Goal: Information Seeking & Learning: Learn about a topic

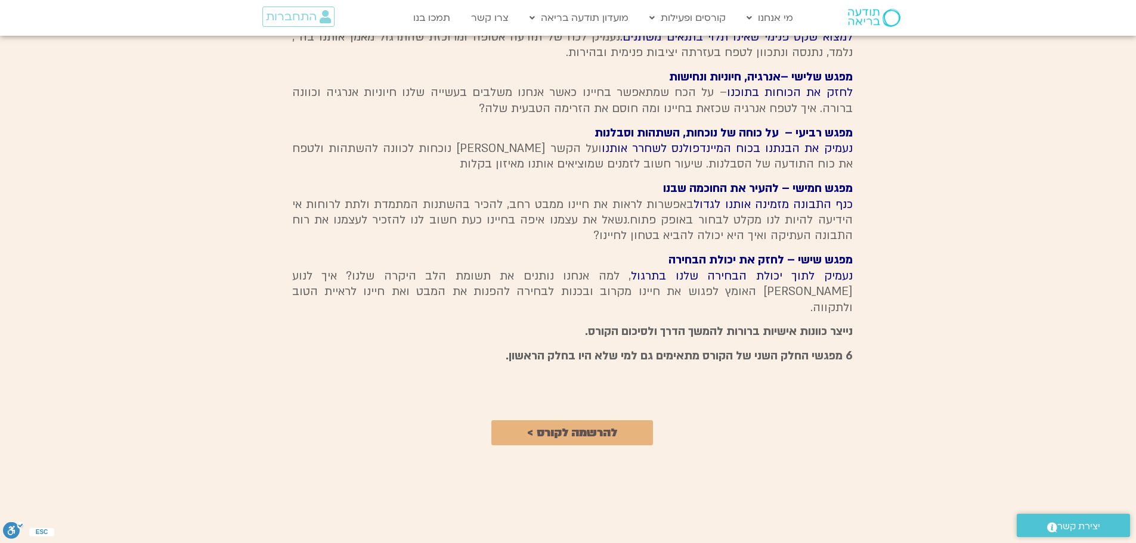
scroll to position [1074, 0]
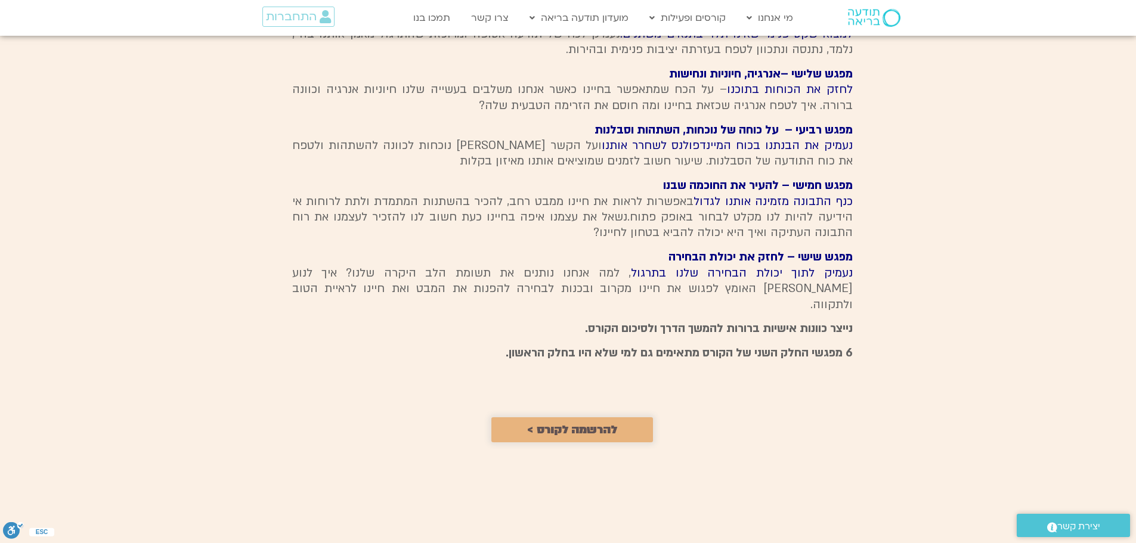
click at [597, 424] on span "להרשמה לקורס >" at bounding box center [572, 430] width 90 height 13
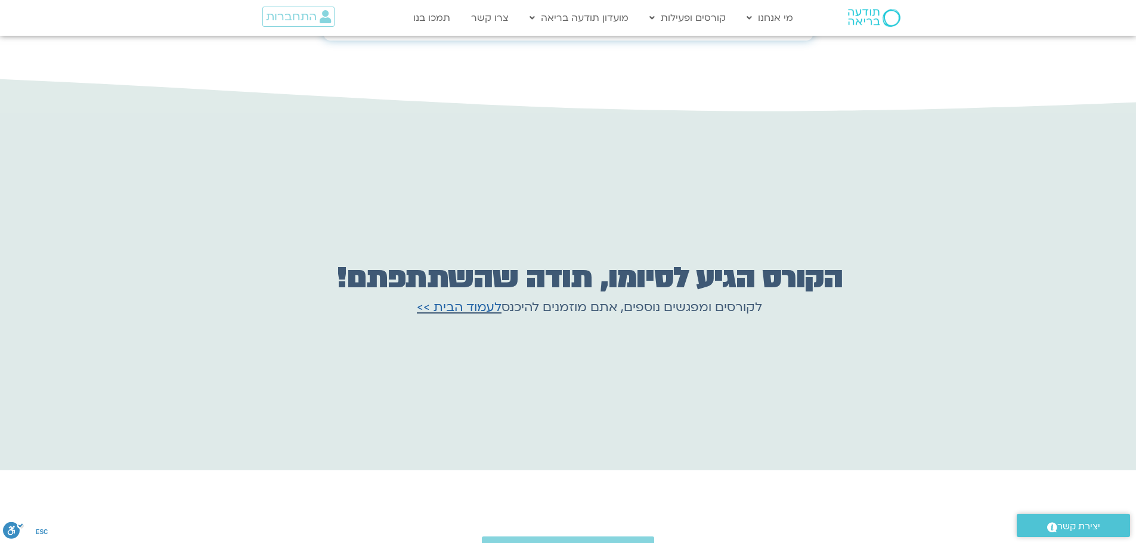
scroll to position [1842, 0]
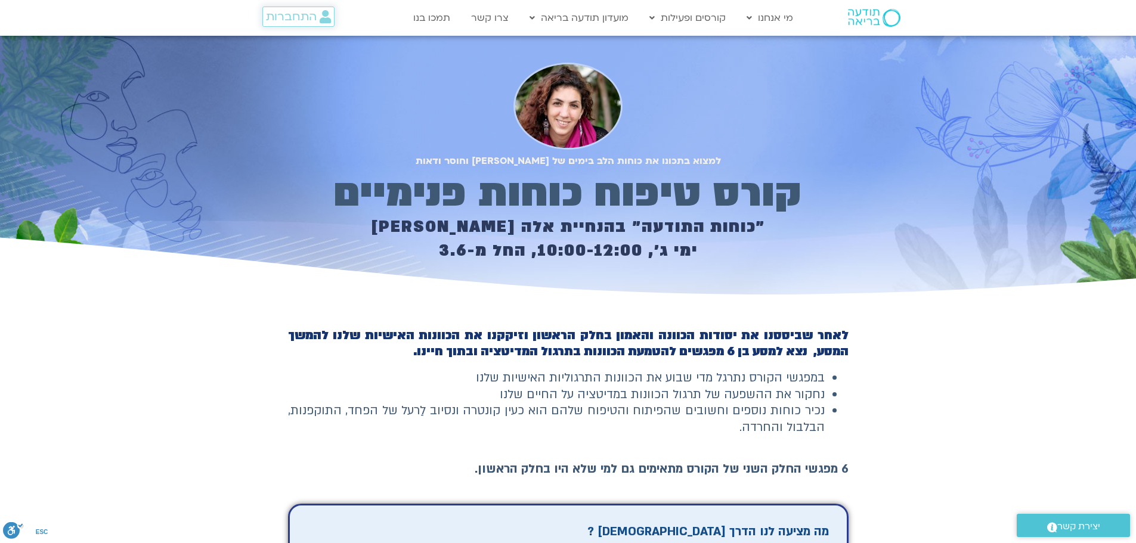
click at [289, 17] on span "התחברות" at bounding box center [291, 16] width 51 height 13
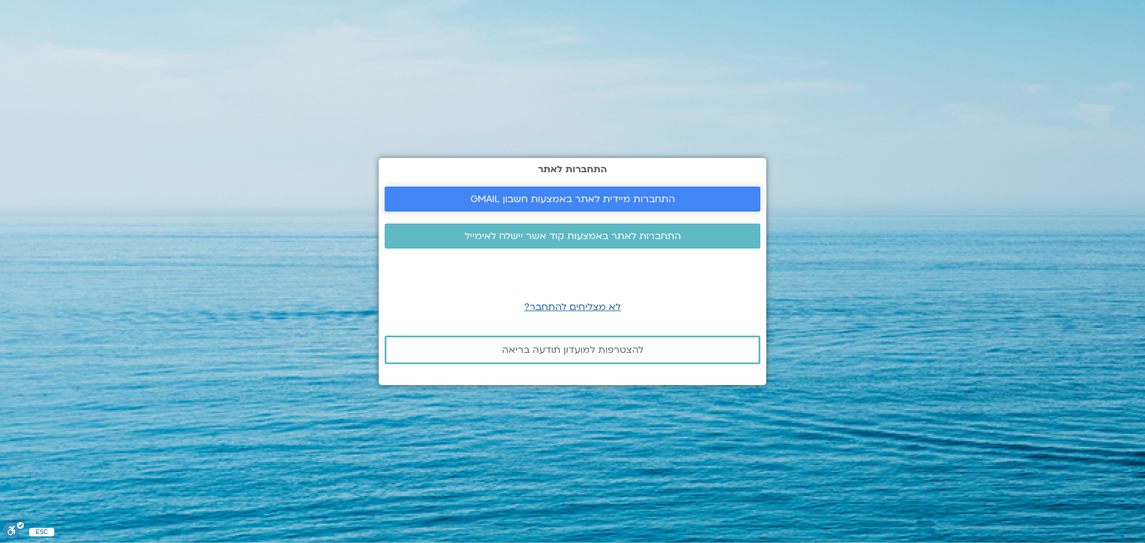
click at [579, 196] on span "התחברות מיידית לאתר באמצעות חשבון GMAIL" at bounding box center [573, 199] width 205 height 11
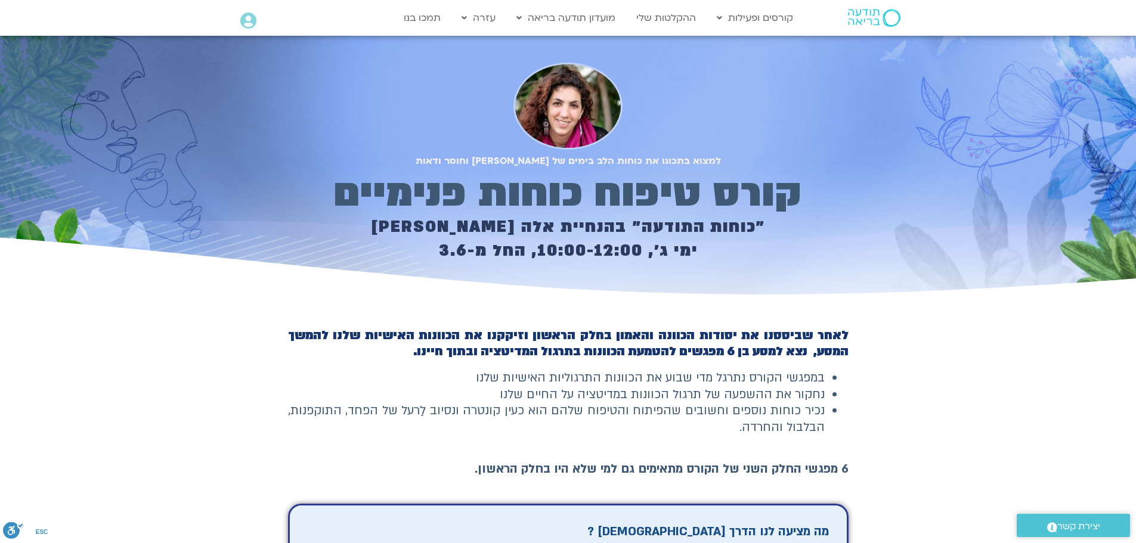
click at [246, 18] on icon at bounding box center [248, 21] width 16 height 17
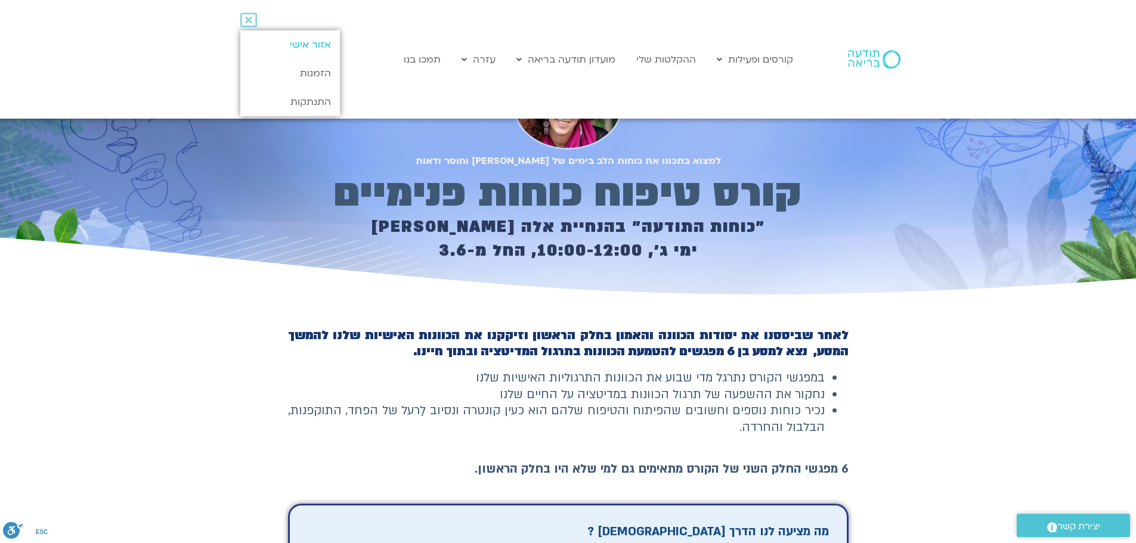
click at [279, 39] on link "אזור אישי" at bounding box center [290, 44] width 100 height 29
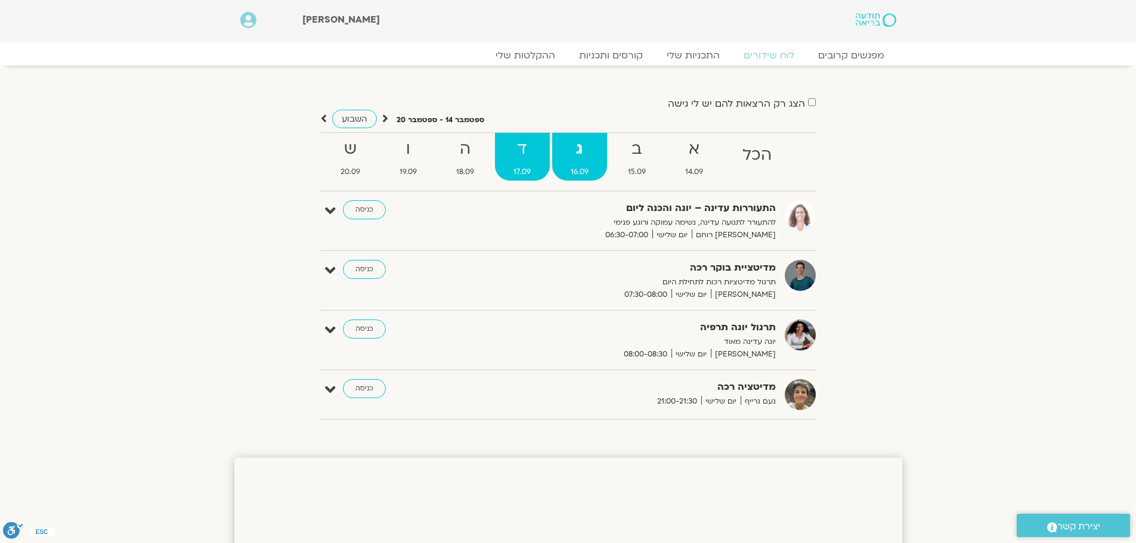
click at [519, 145] on strong "ד" at bounding box center [522, 149] width 54 height 27
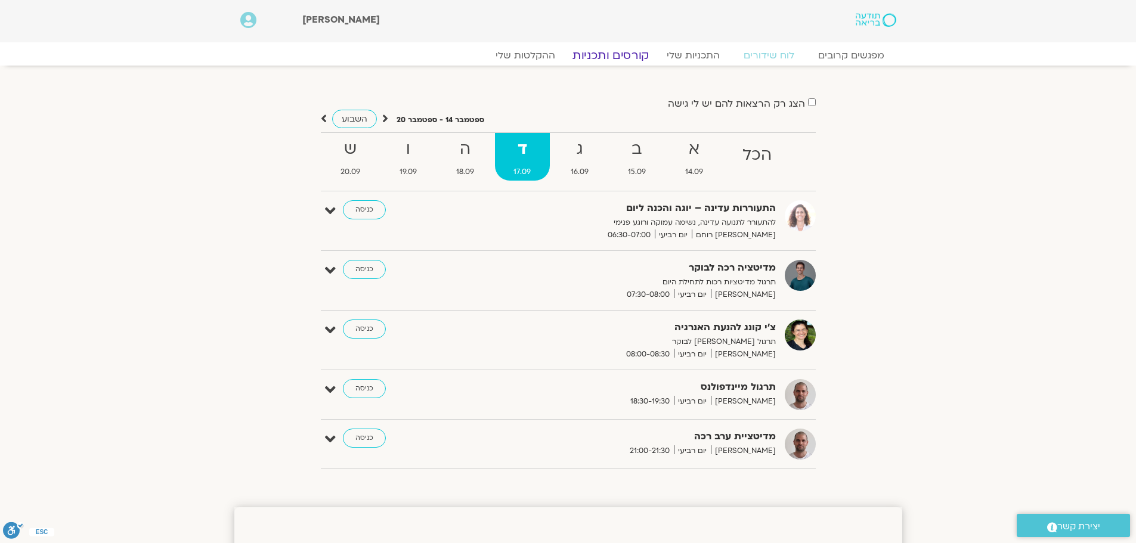
click at [628, 54] on link "קורסים ותכניות" at bounding box center [610, 55] width 105 height 14
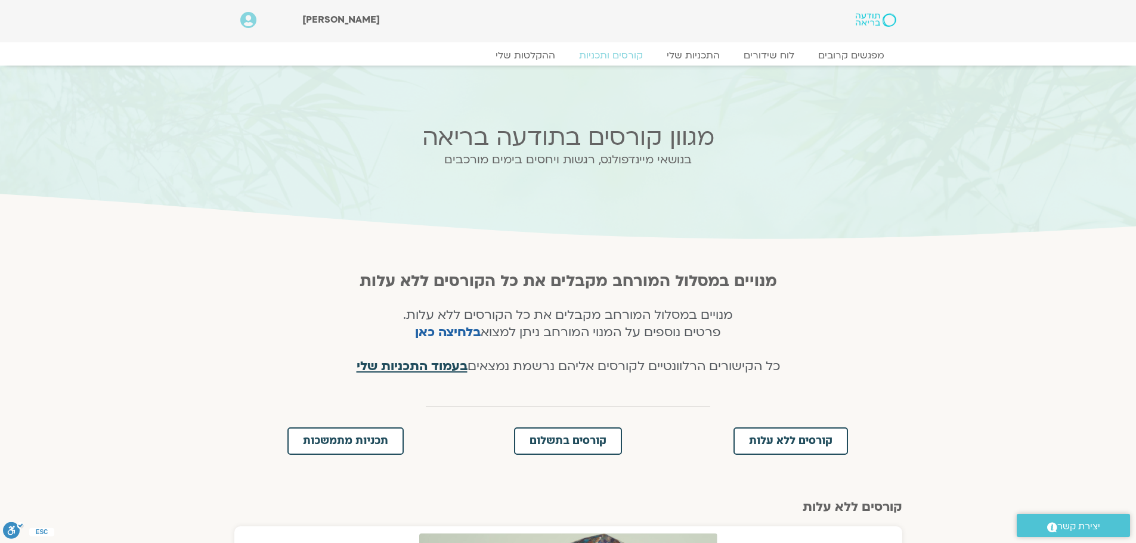
click at [428, 366] on span "בעמוד התכניות שלי" at bounding box center [412, 366] width 111 height 17
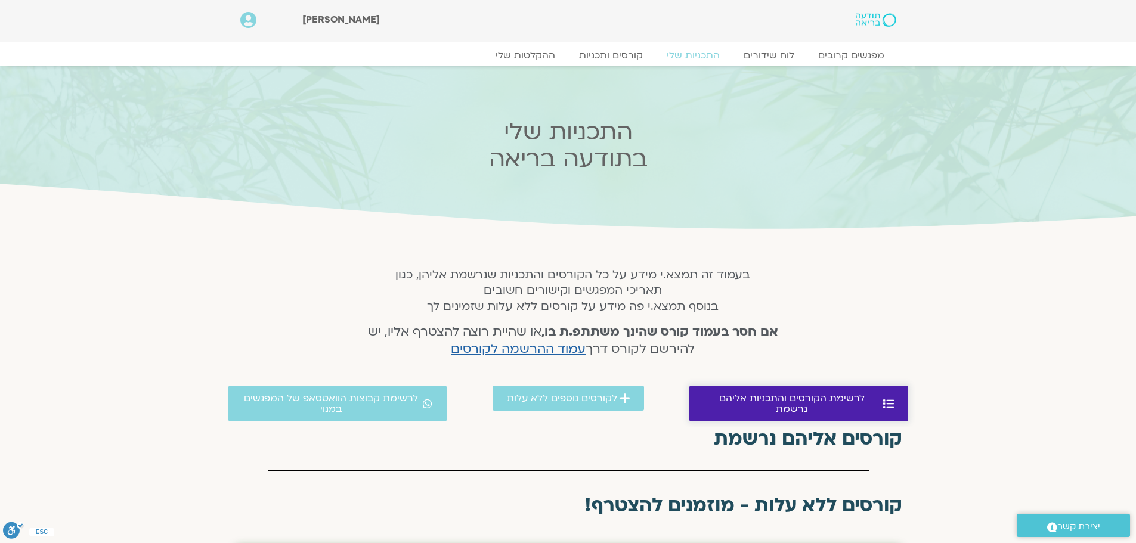
click at [740, 396] on span "לרשימת הקורסים והתכניות אליהם נרשמת" at bounding box center [792, 403] width 177 height 21
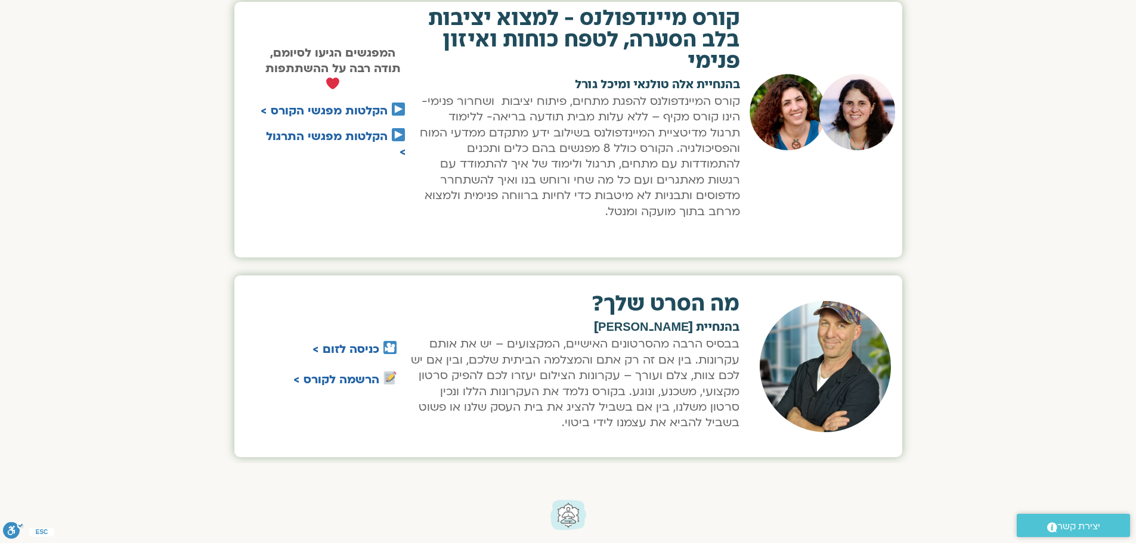
scroll to position [485, 0]
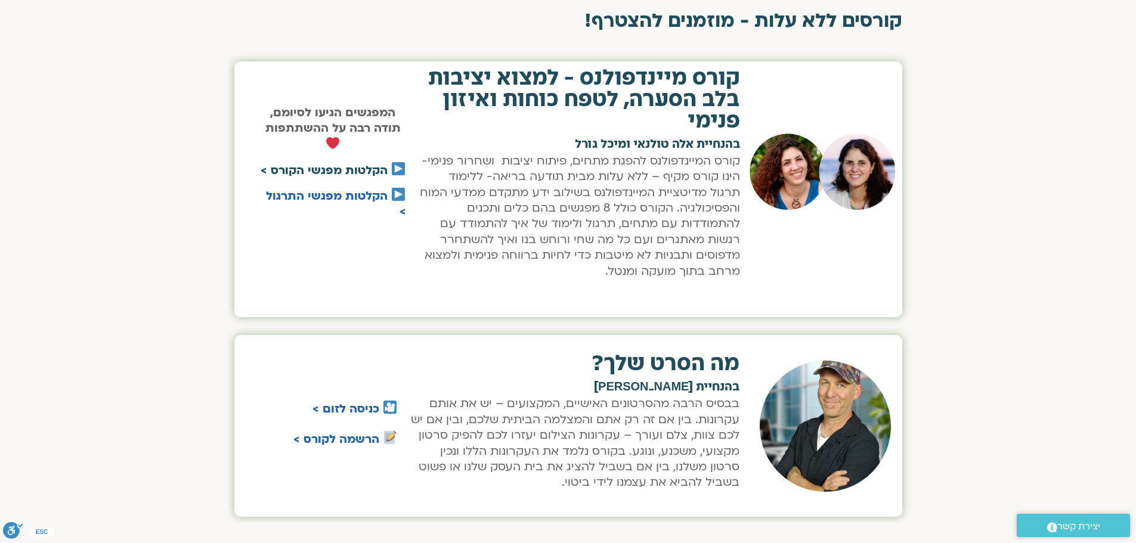
click at [289, 168] on link "הקלטות מפגשי הקורס >" at bounding box center [324, 171] width 127 height 16
click at [349, 196] on link "הקלטות מפגשי התרגול >" at bounding box center [336, 204] width 140 height 31
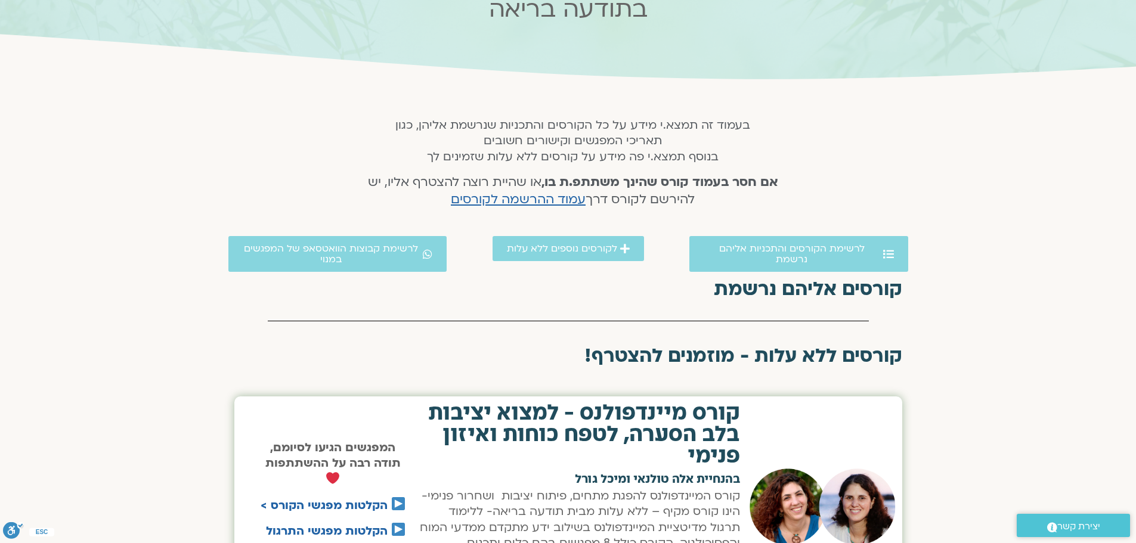
scroll to position [127, 0]
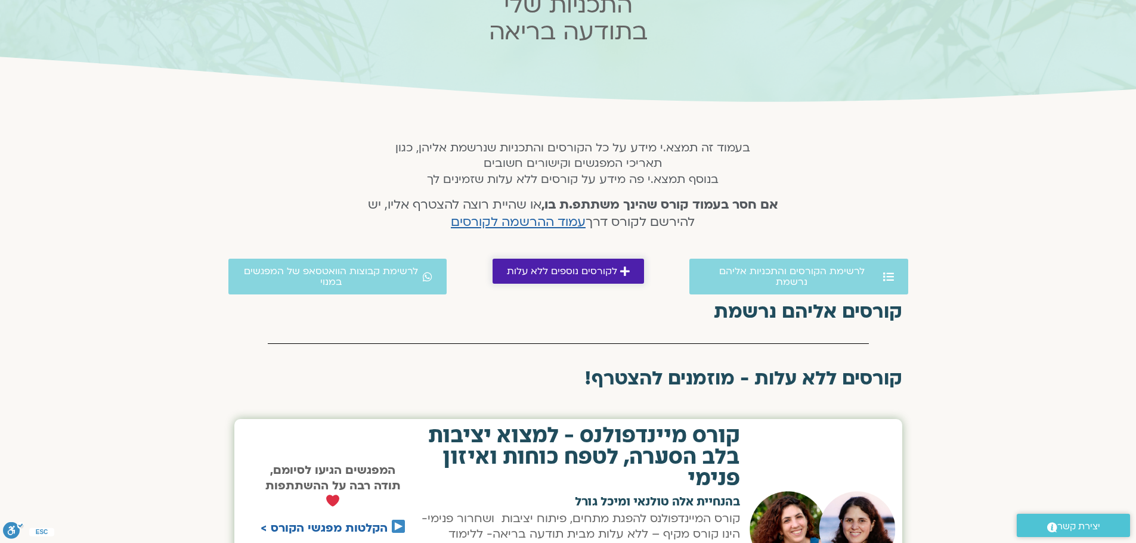
click at [576, 271] on span "לקורסים נוספים ללא עלות" at bounding box center [562, 271] width 110 height 11
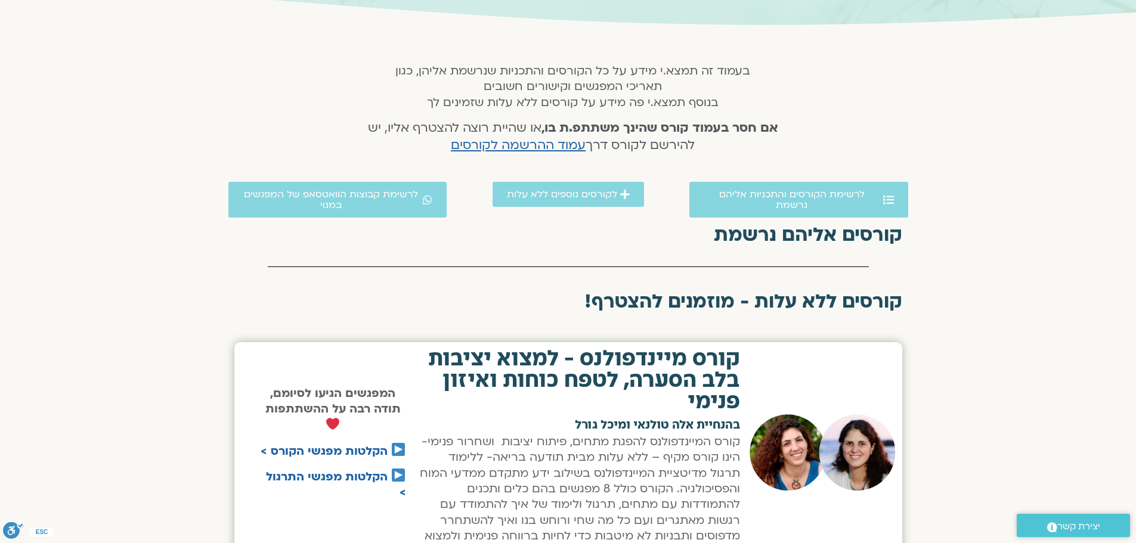
scroll to position [194, 0]
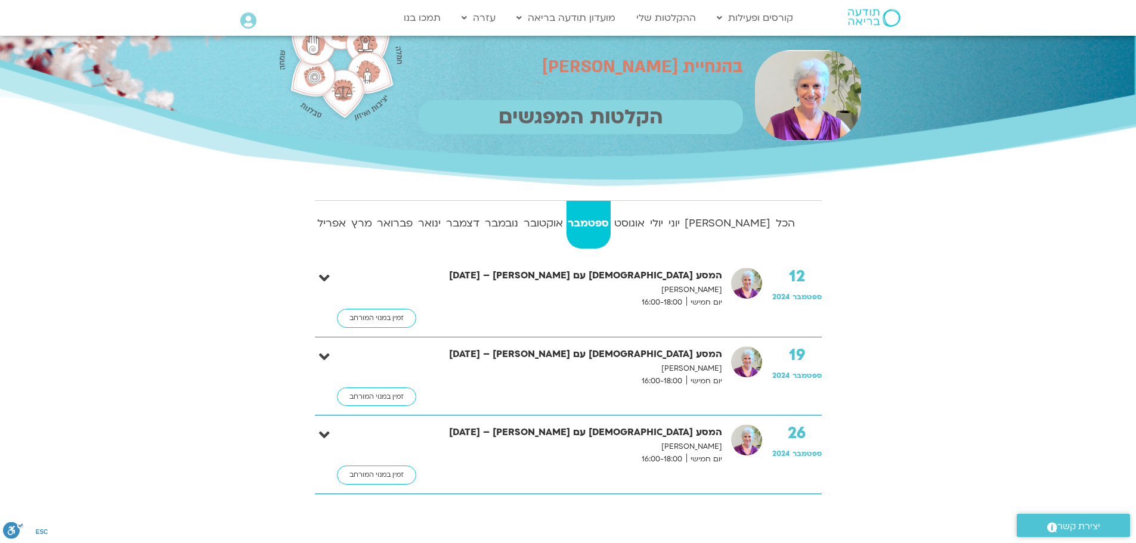
scroll to position [60, 0]
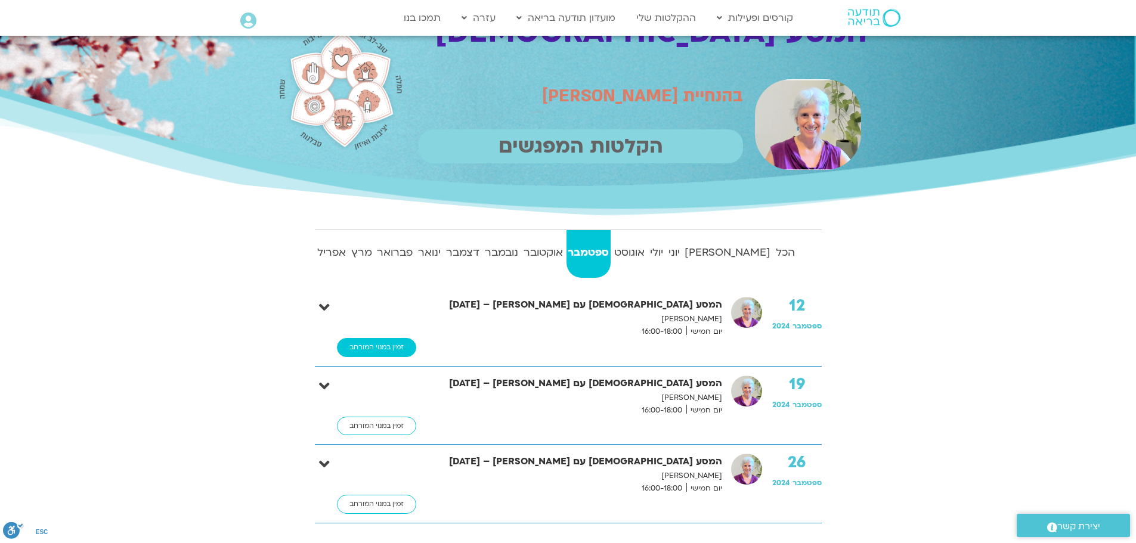
click at [385, 346] on link "זמין במנוי המורחב" at bounding box center [376, 347] width 79 height 19
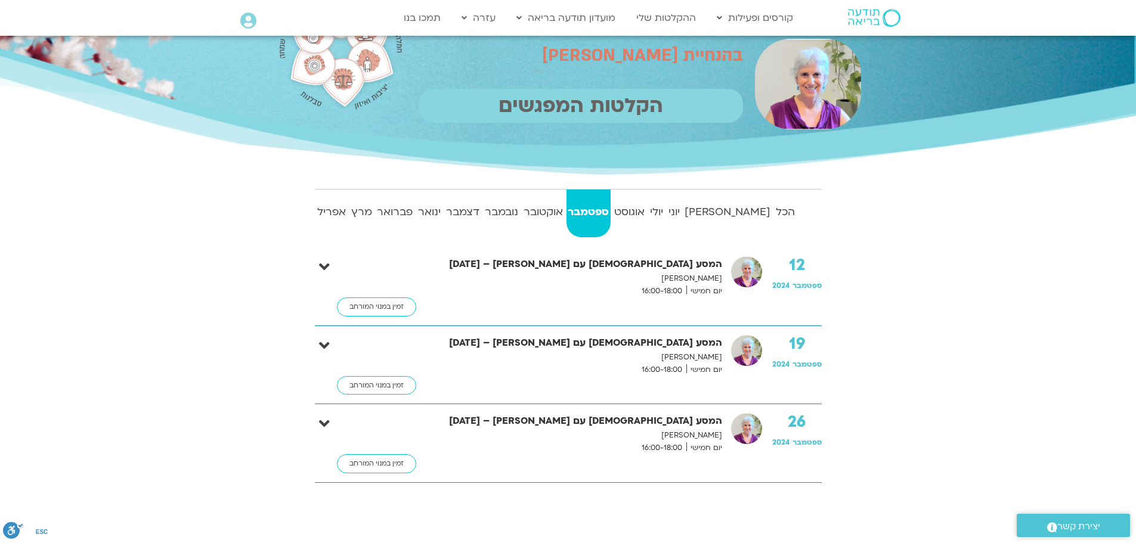
scroll to position [119, 0]
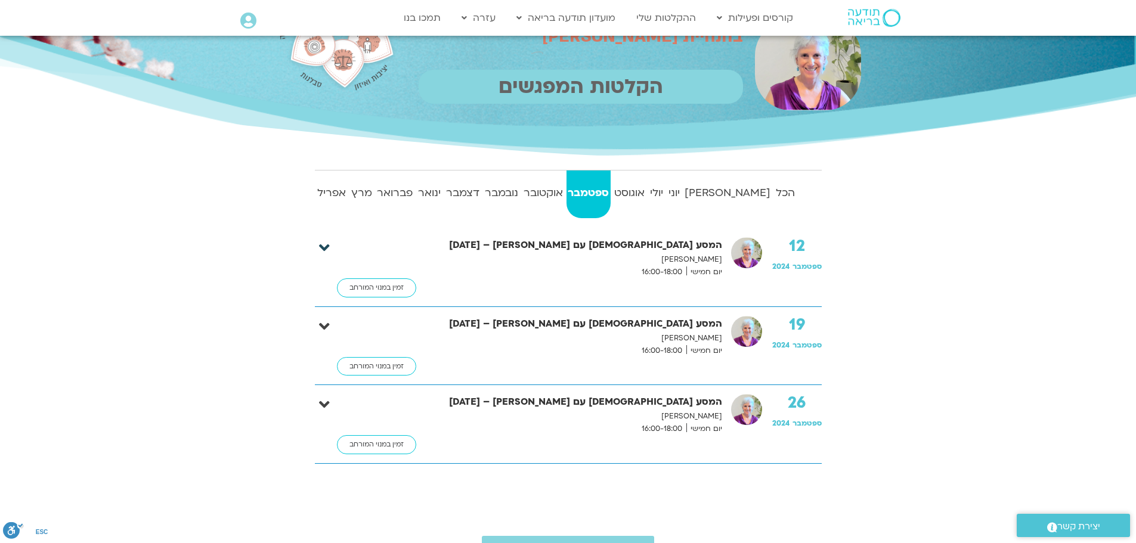
click at [325, 246] on icon at bounding box center [324, 248] width 11 height 17
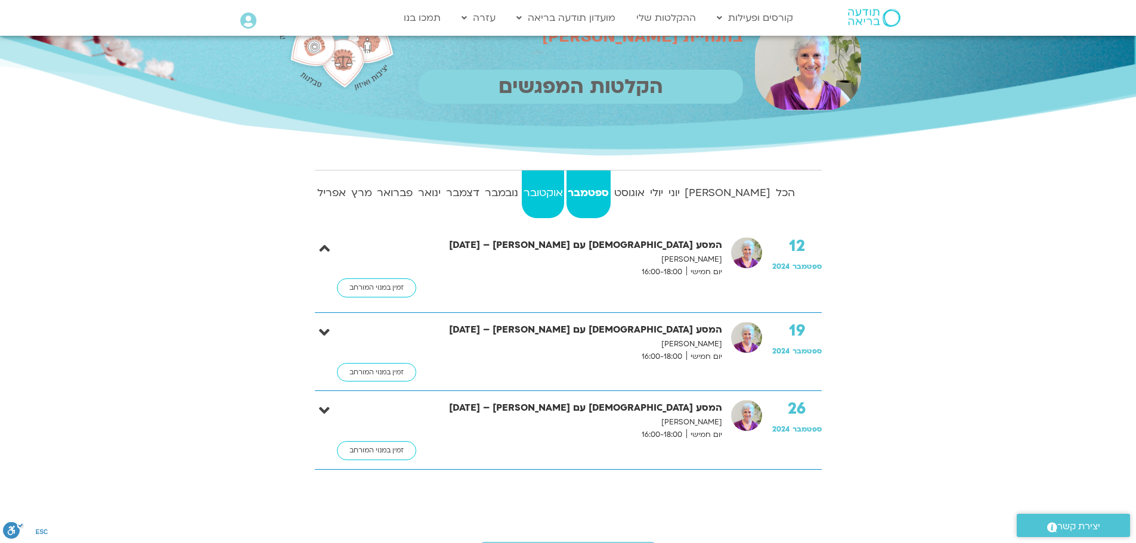
click at [564, 193] on strong "אוקטובר" at bounding box center [543, 193] width 42 height 18
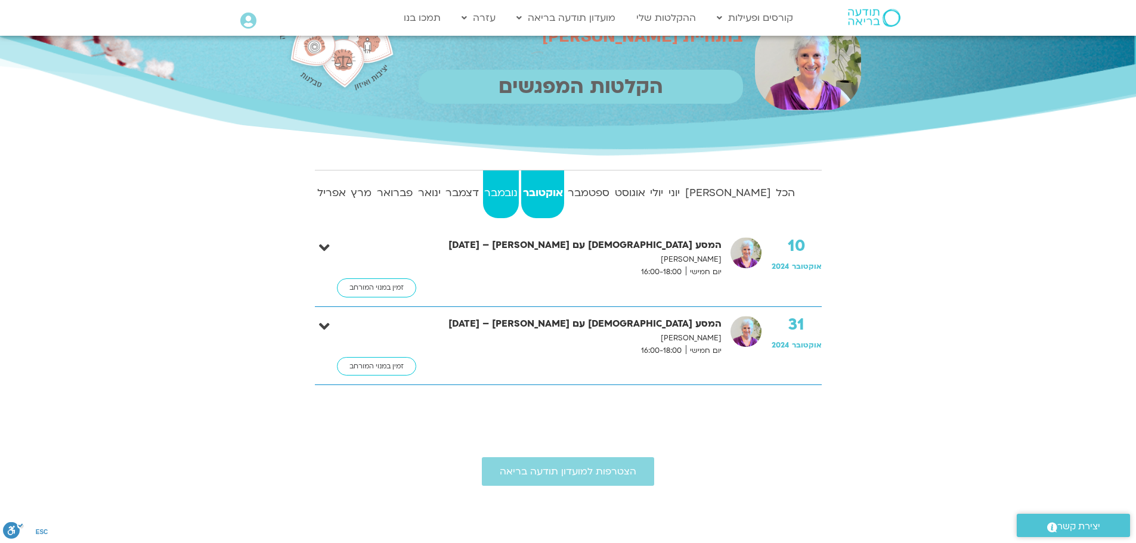
click at [520, 190] on strong "נובמבר" at bounding box center [501, 193] width 36 height 18
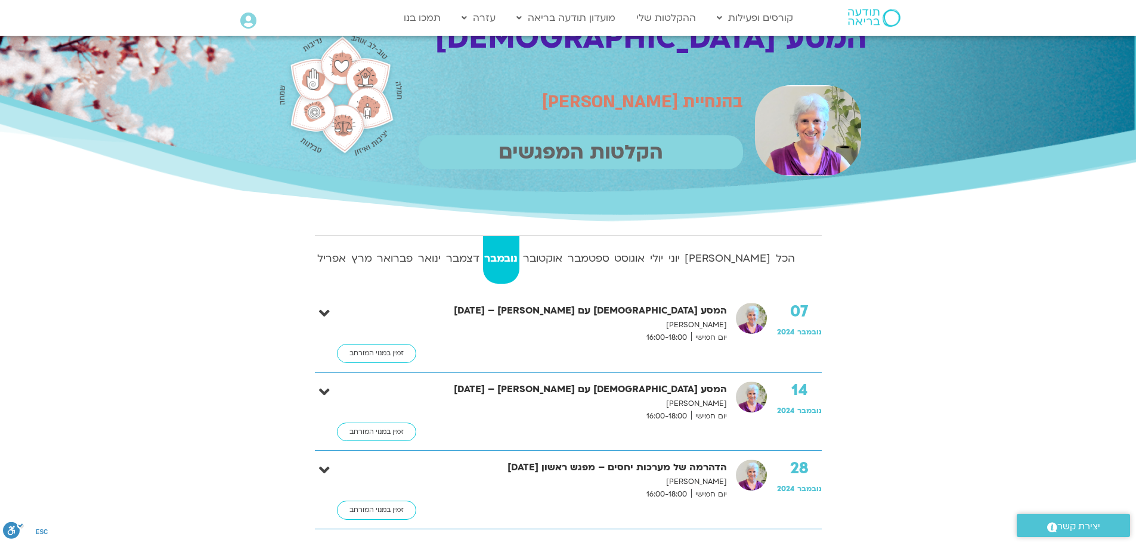
scroll to position [0, 0]
